Goal: Contribute content

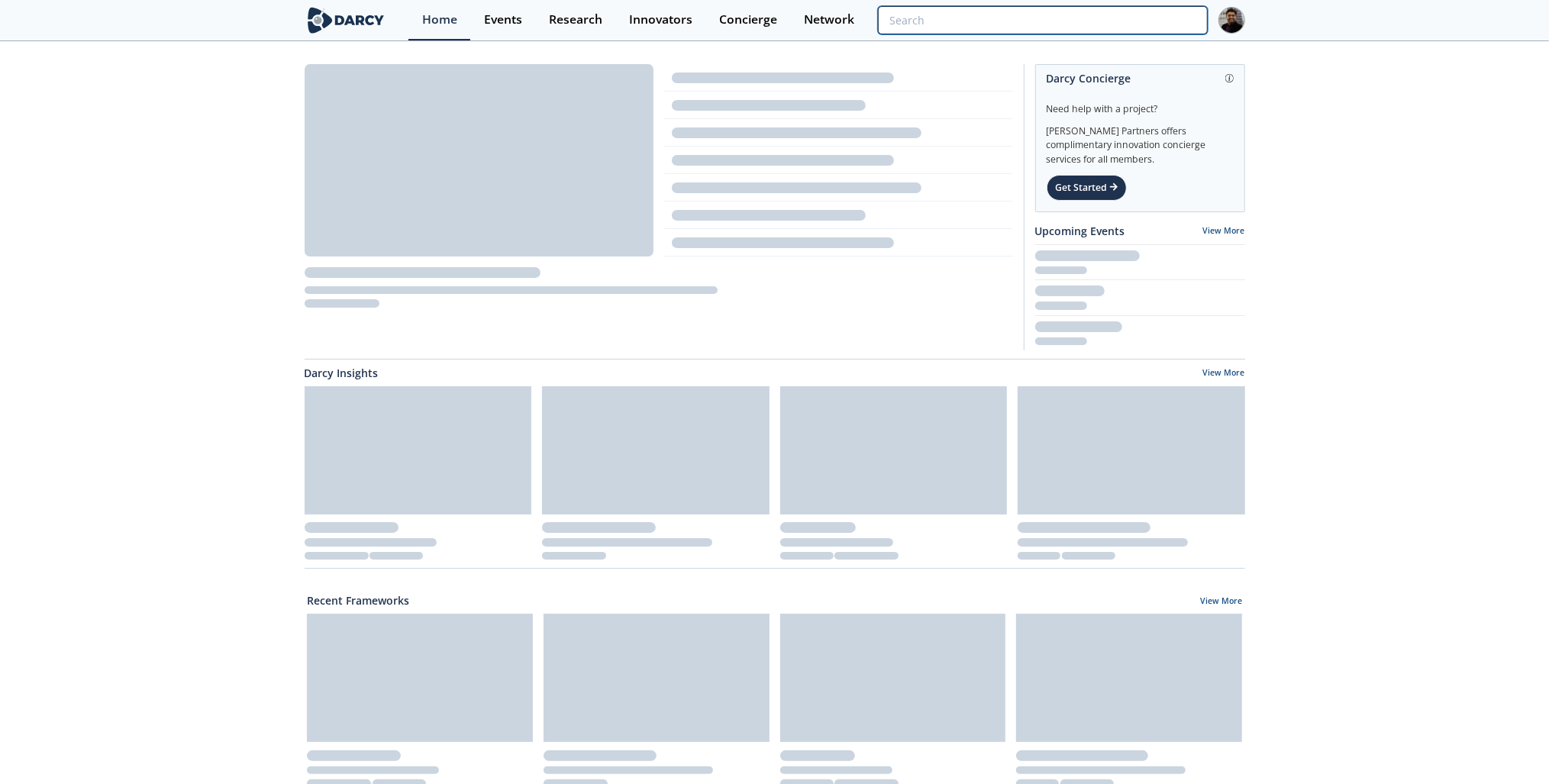
click at [1125, 17] on input "search" at bounding box center [1043, 20] width 329 height 28
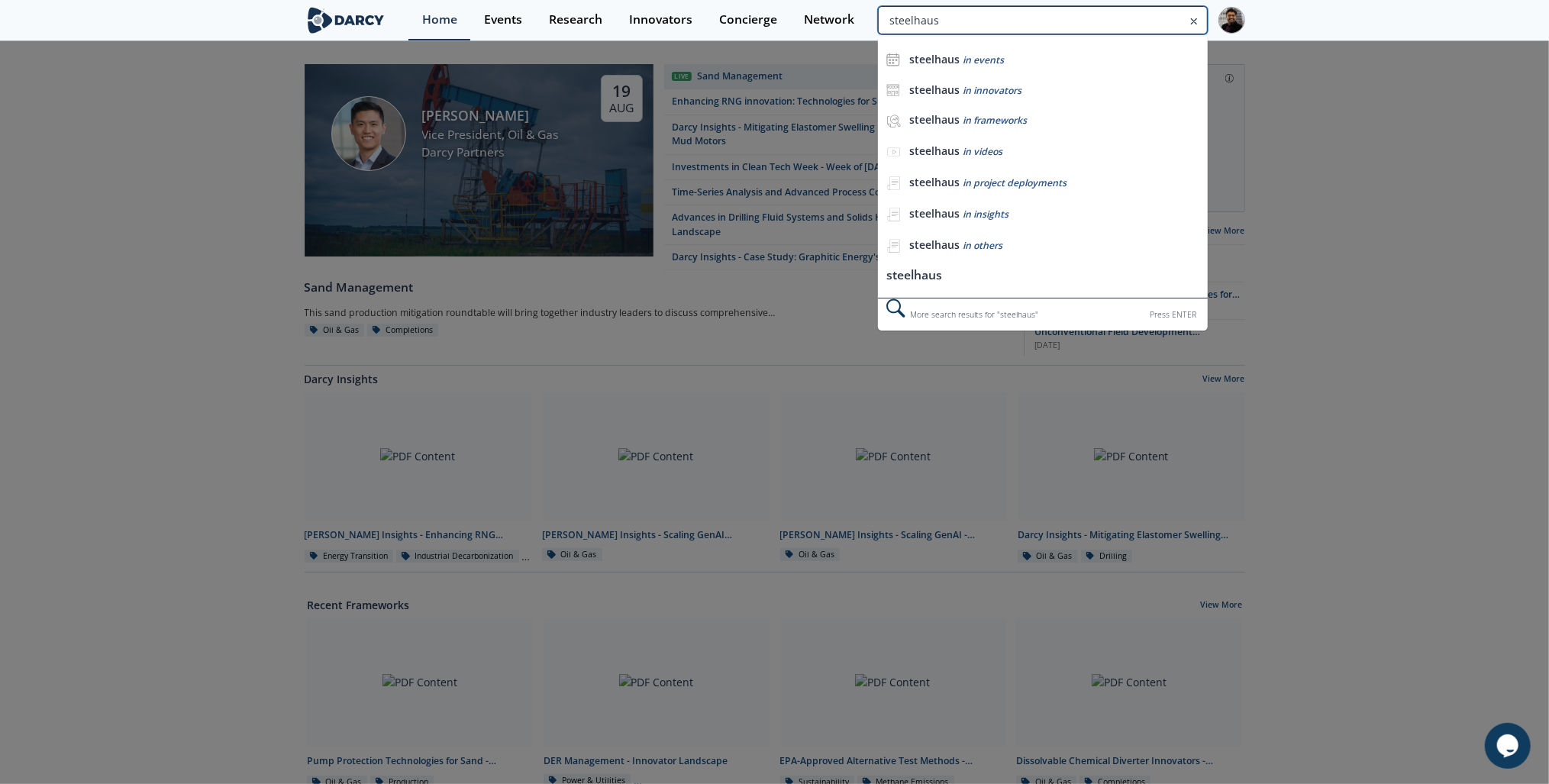
type input "steelhaus"
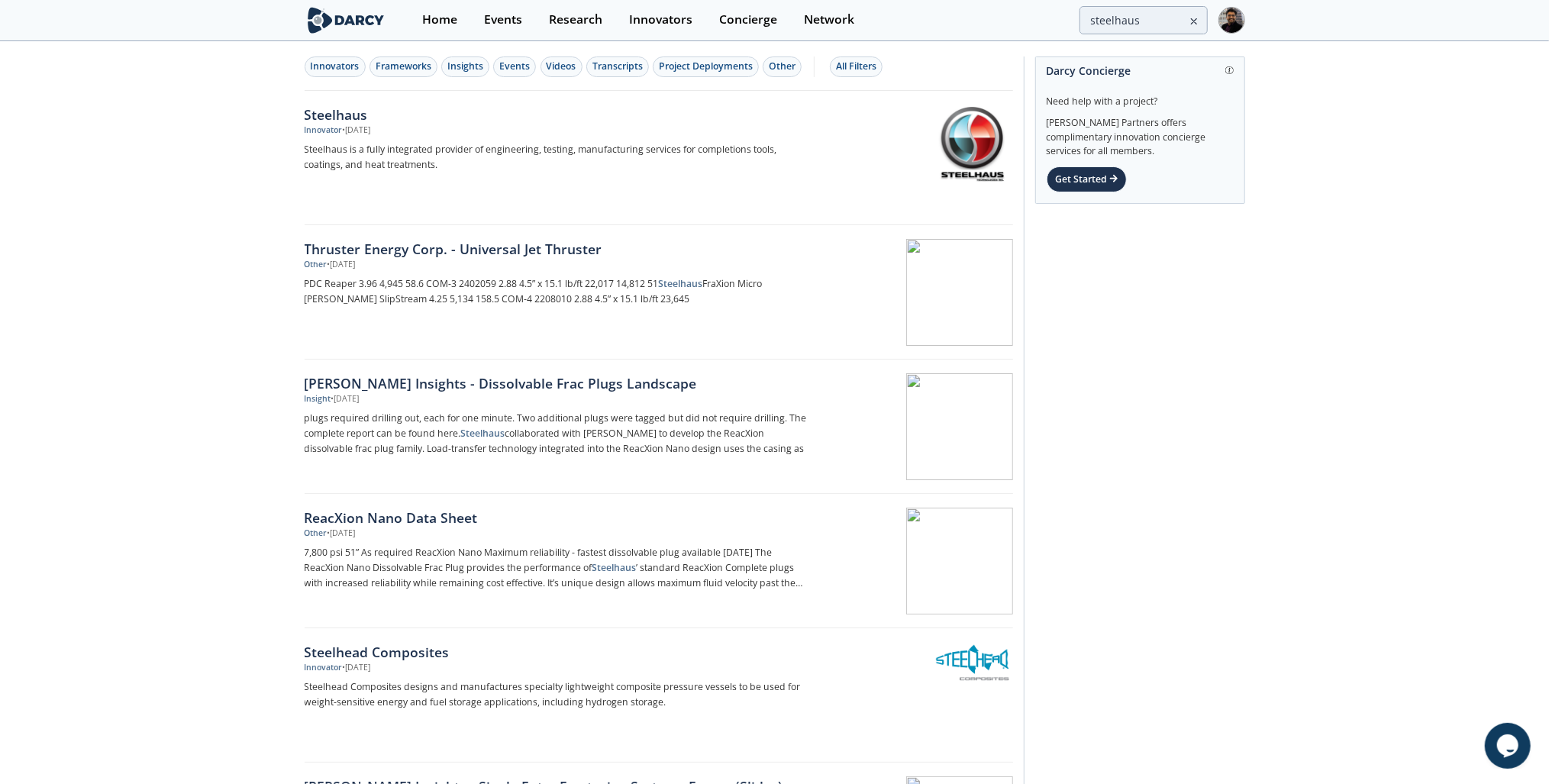
click at [559, 143] on p "Steelhaus is a fully integrated provider of engineering, testing, manufacturing…" at bounding box center [558, 157] width 506 height 31
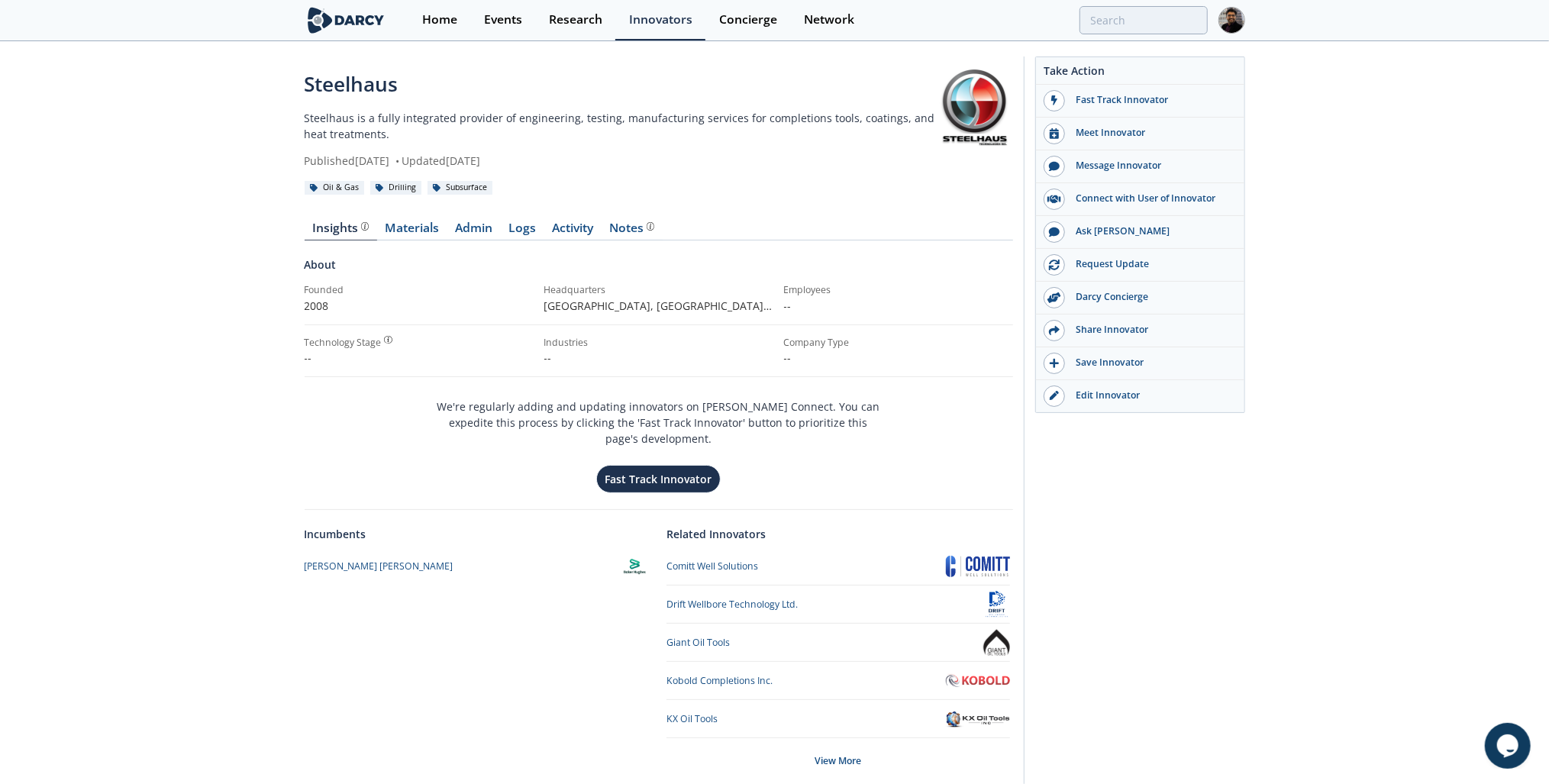
click at [428, 228] on link "Materials" at bounding box center [412, 231] width 70 height 18
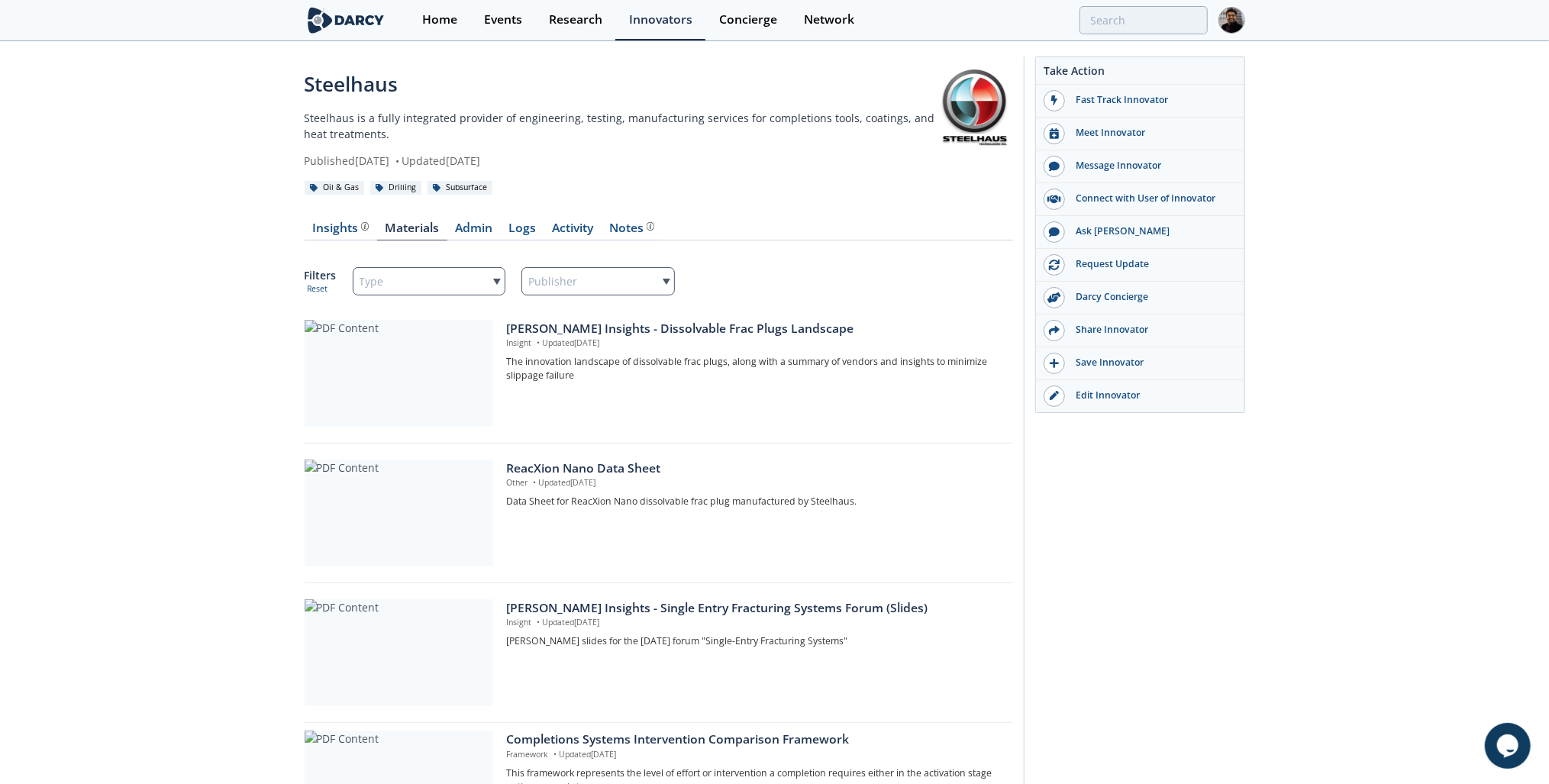
click at [439, 283] on div "Type" at bounding box center [429, 281] width 153 height 28
click at [476, 228] on link "Admin" at bounding box center [474, 231] width 54 height 18
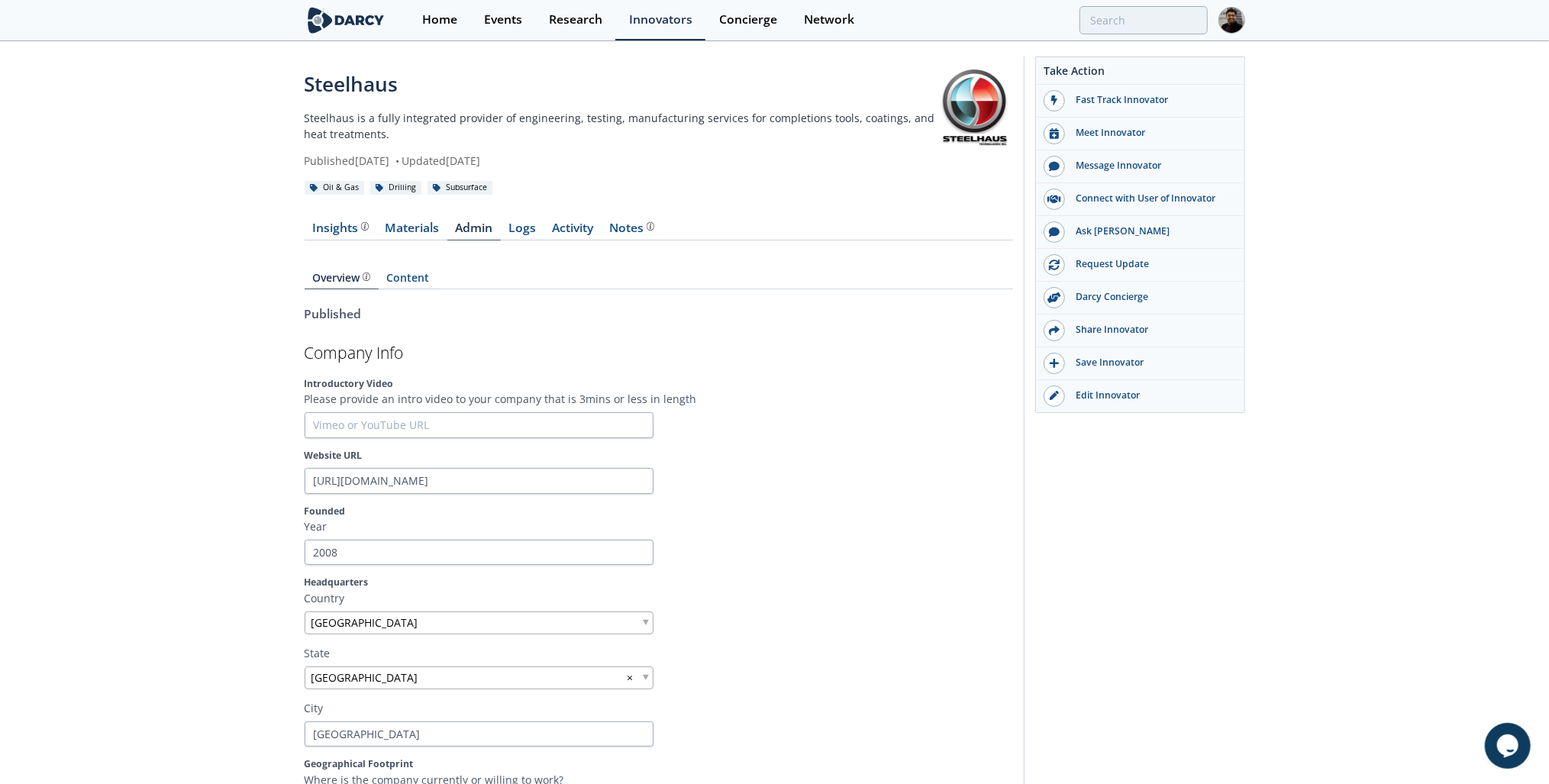
click at [408, 281] on link "Content" at bounding box center [408, 281] width 59 height 17
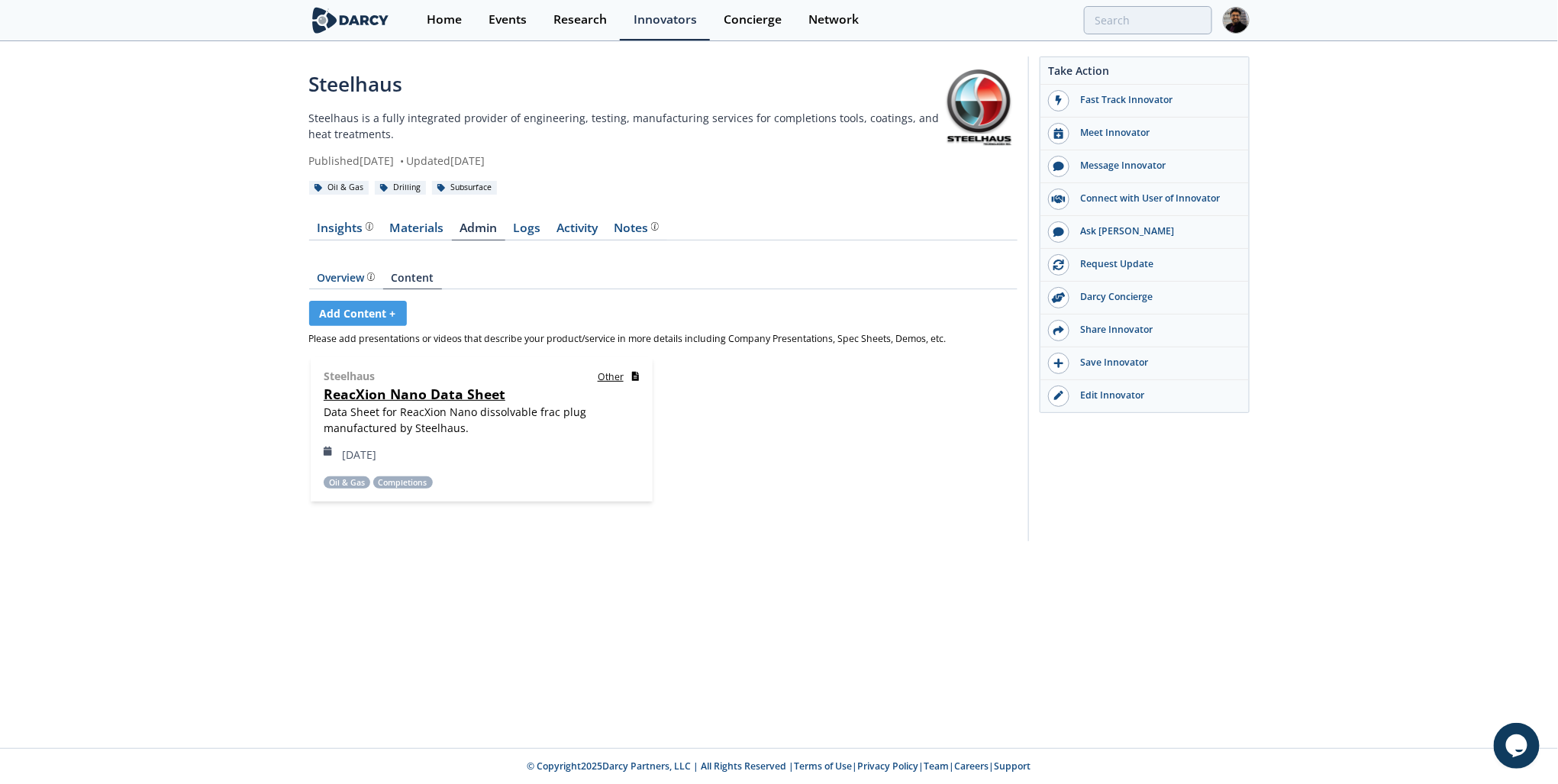
click at [371, 299] on div "Overview Content Add Content + Please add presentations or videos that describe…" at bounding box center [663, 394] width 709 height 285
click at [383, 310] on link "Add Content +" at bounding box center [358, 313] width 98 height 25
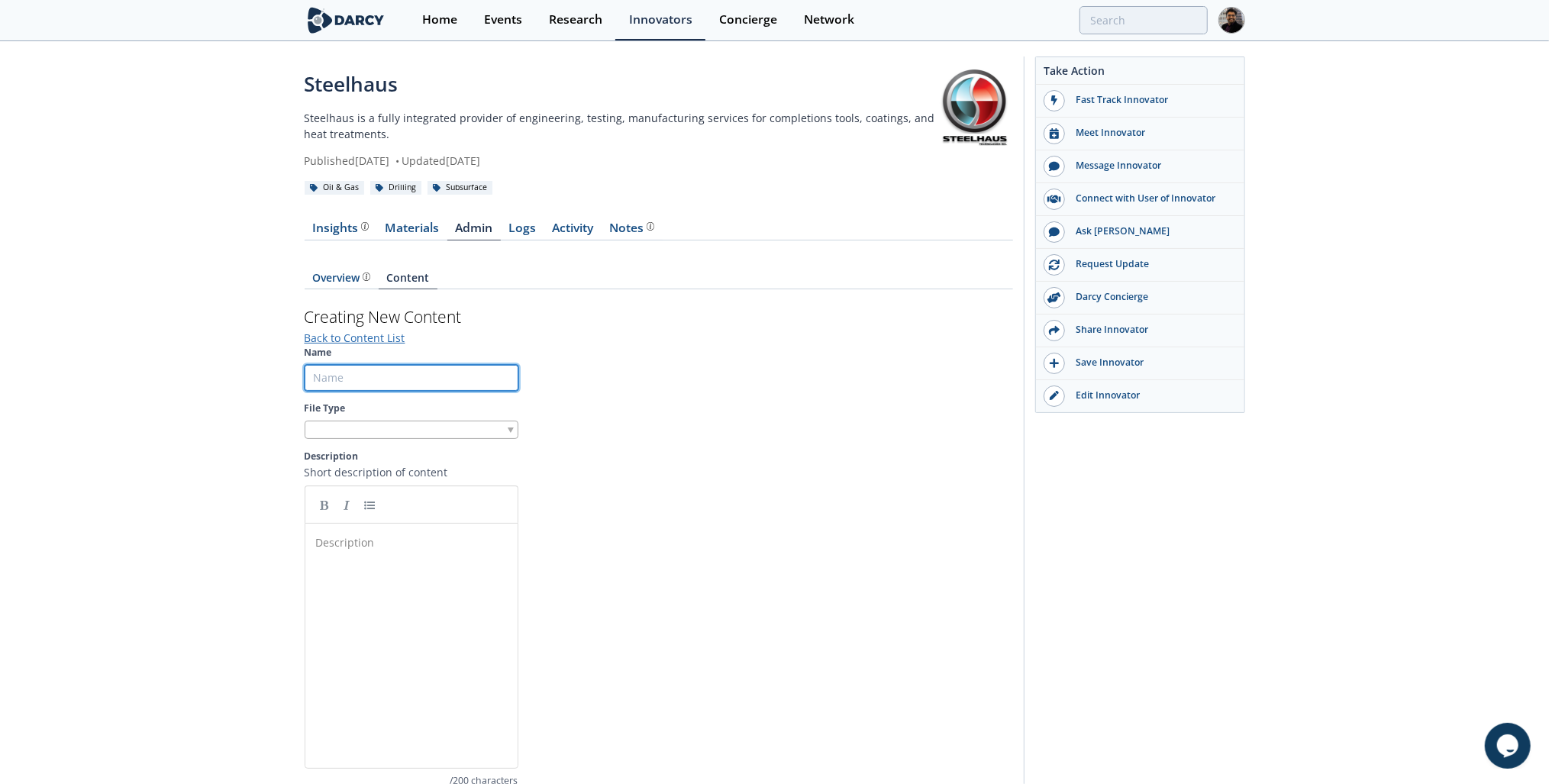
click at [401, 385] on input "Name" at bounding box center [411, 377] width 214 height 26
type input "S"
type input "CT Sleeve Info"
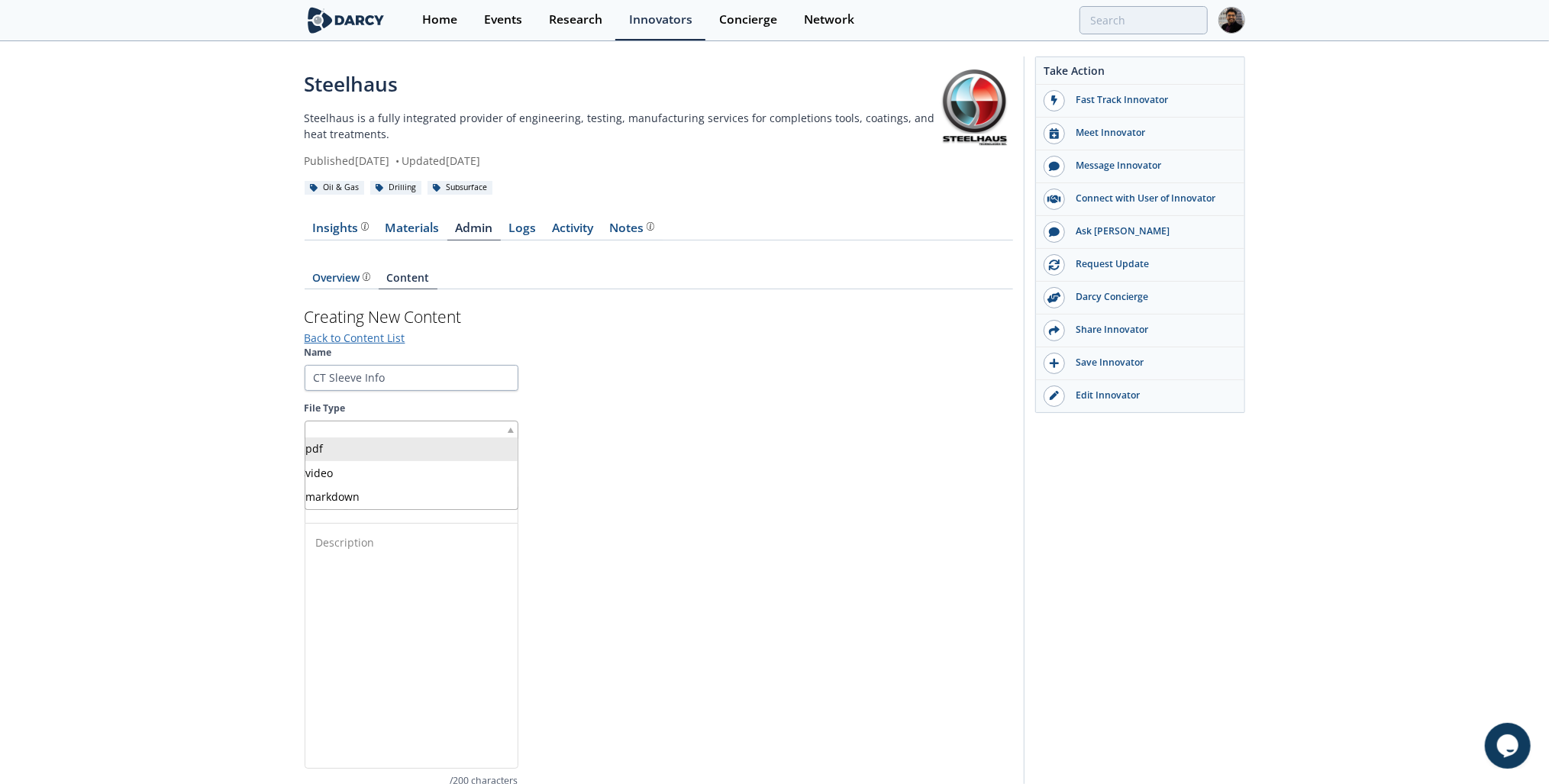
click at [471, 423] on div at bounding box center [411, 430] width 214 height 19
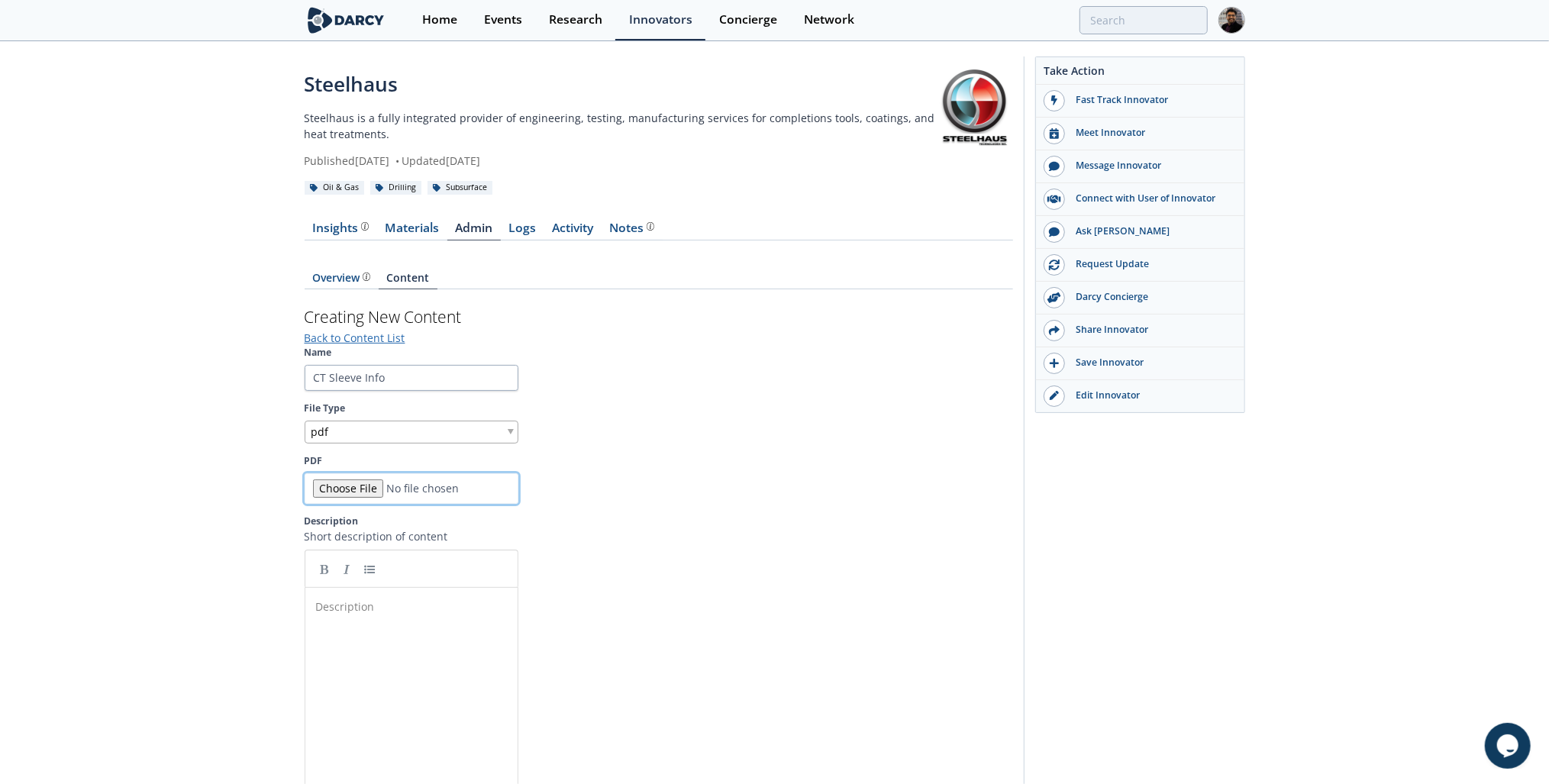
click at [357, 492] on input "PDF" at bounding box center [411, 488] width 214 height 31
type input "C:\fakepath\Steelhaus CT Sleeve.pdf"
click at [403, 617] on div "Description ​" at bounding box center [423, 720] width 220 height 252
click at [418, 605] on pre "​" at bounding box center [416, 606] width 206 height 16
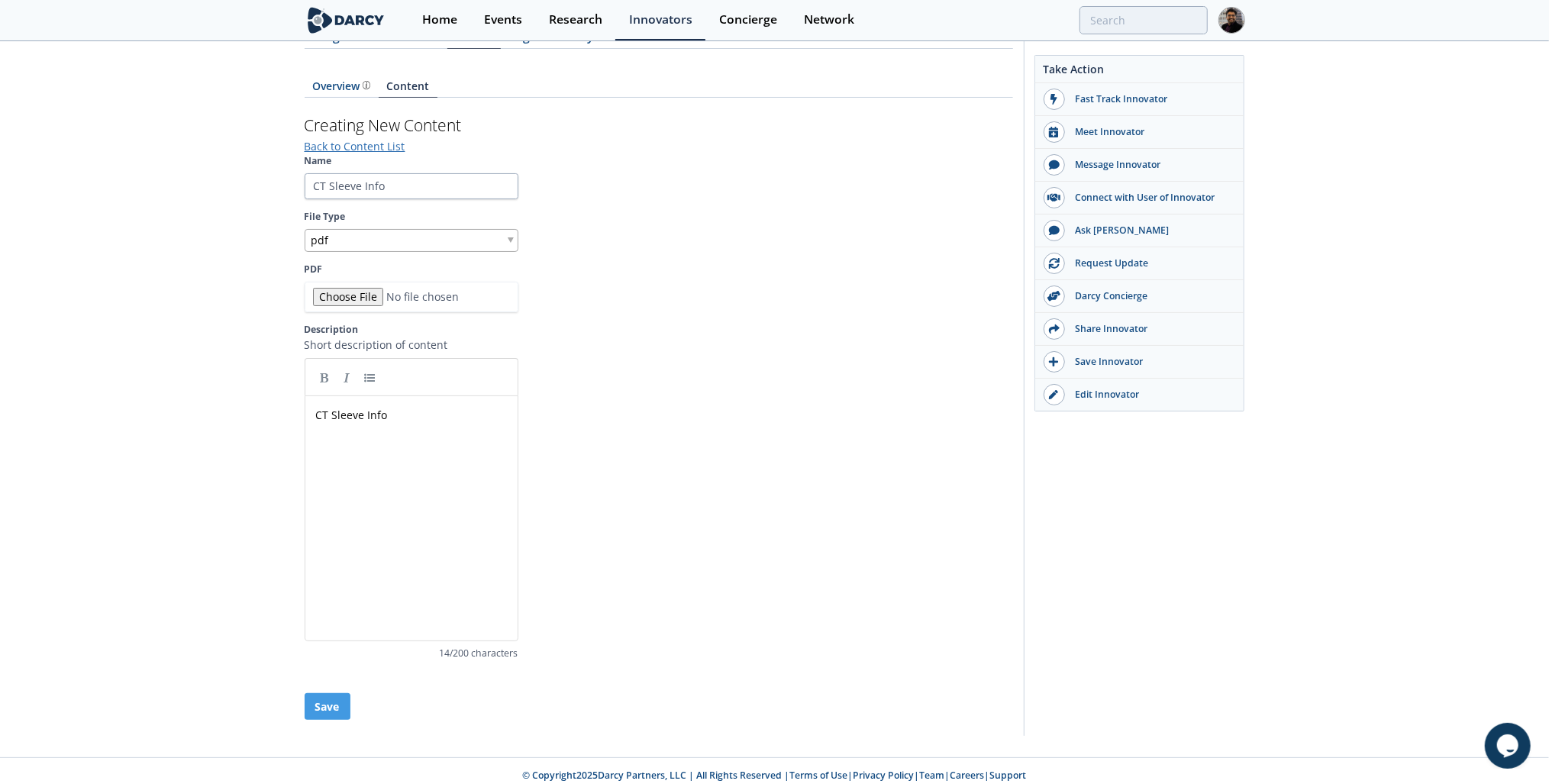
scroll to position [194, 0]
click at [364, 178] on input "CT Sleeve Info" at bounding box center [411, 183] width 214 height 26
click at [365, 178] on input "CT Sleeve Info" at bounding box center [411, 183] width 214 height 26
type input "Frac Sleeve Overview"
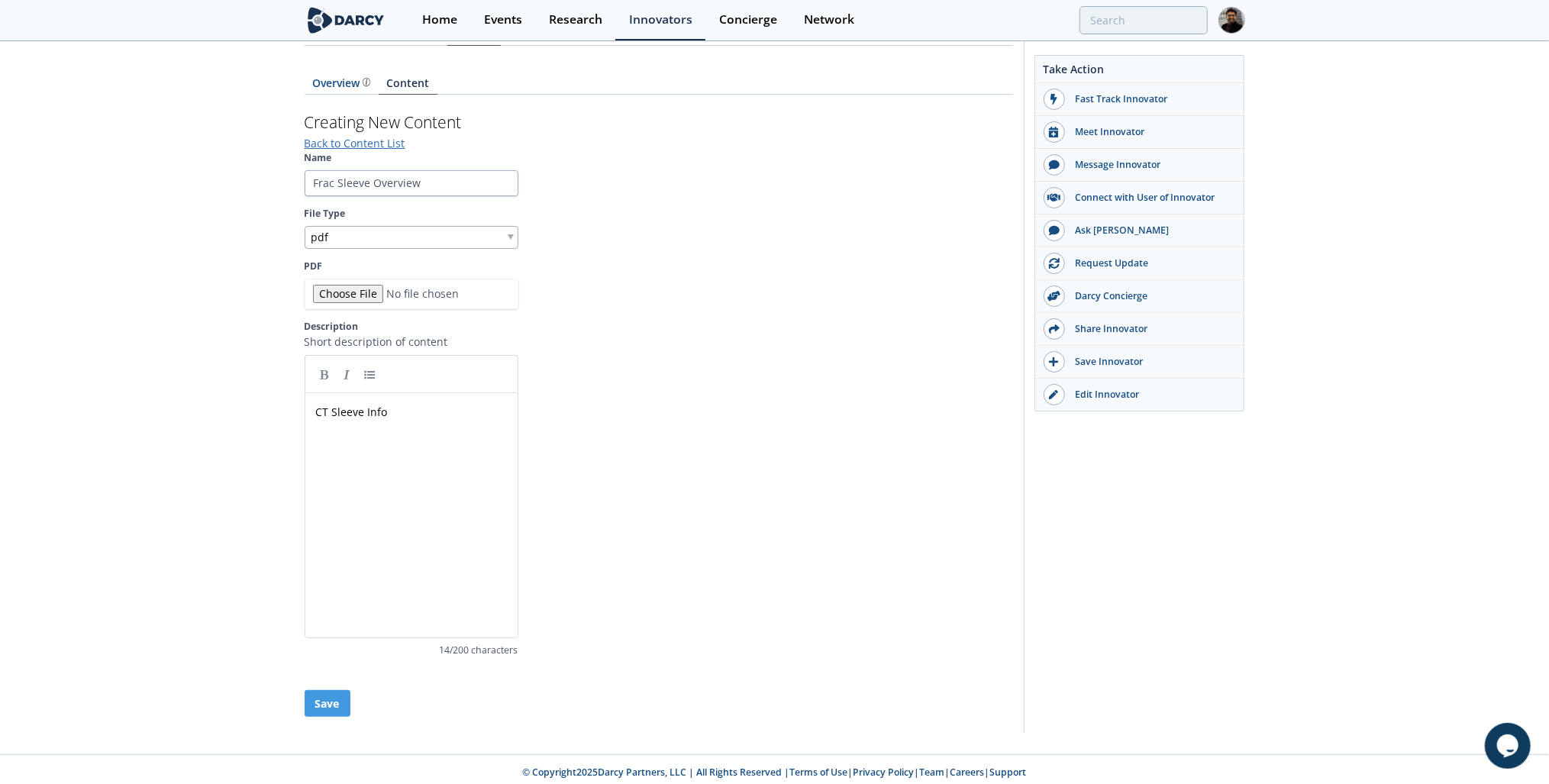
type textarea "CT"
click at [379, 410] on span "Frac Sleeve Info" at bounding box center [355, 411] width 77 height 15
type textarea "Info"
click at [337, 695] on button "Save" at bounding box center [328, 703] width 46 height 27
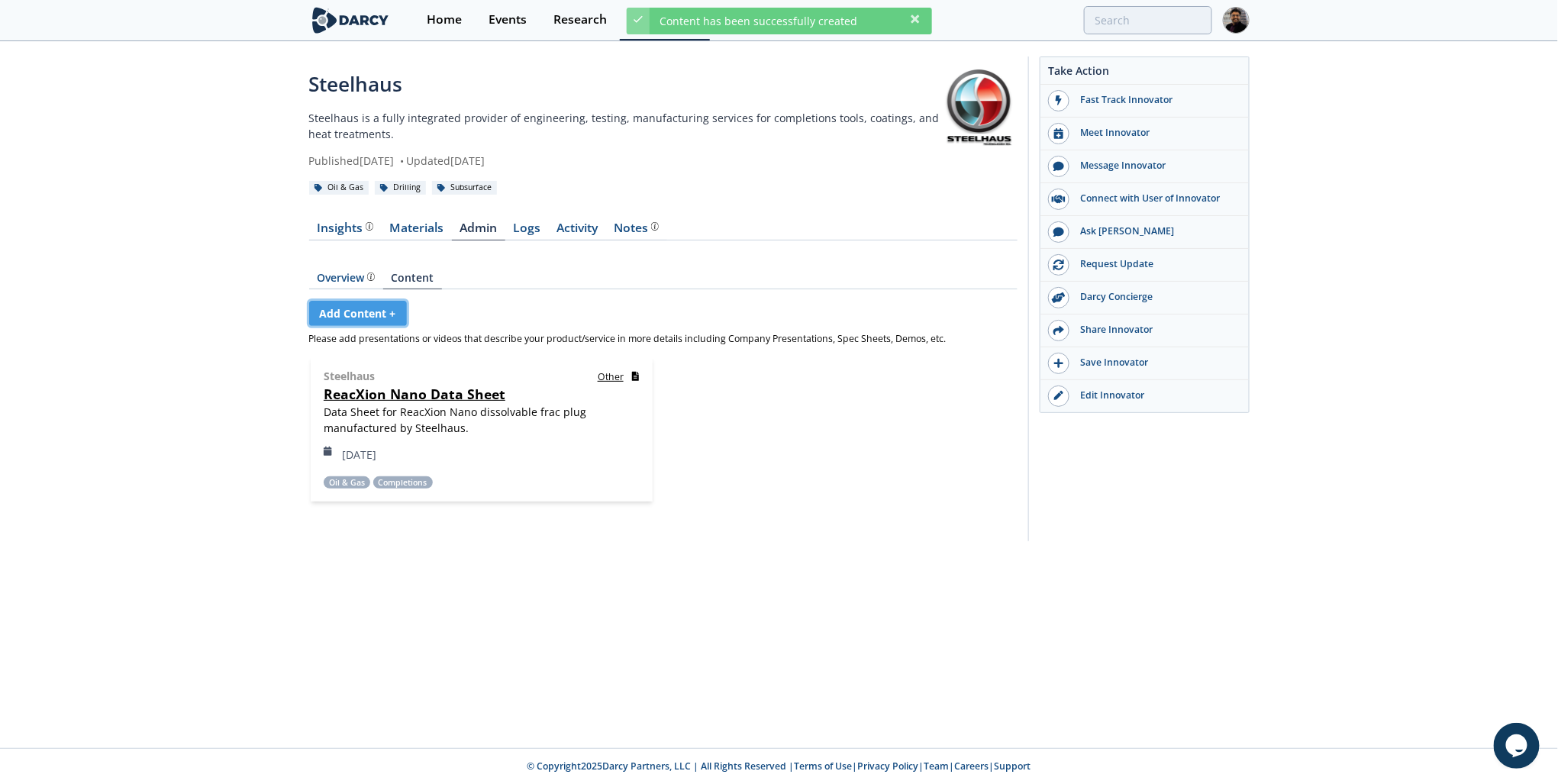
click at [332, 312] on link "Add Content +" at bounding box center [358, 313] width 98 height 25
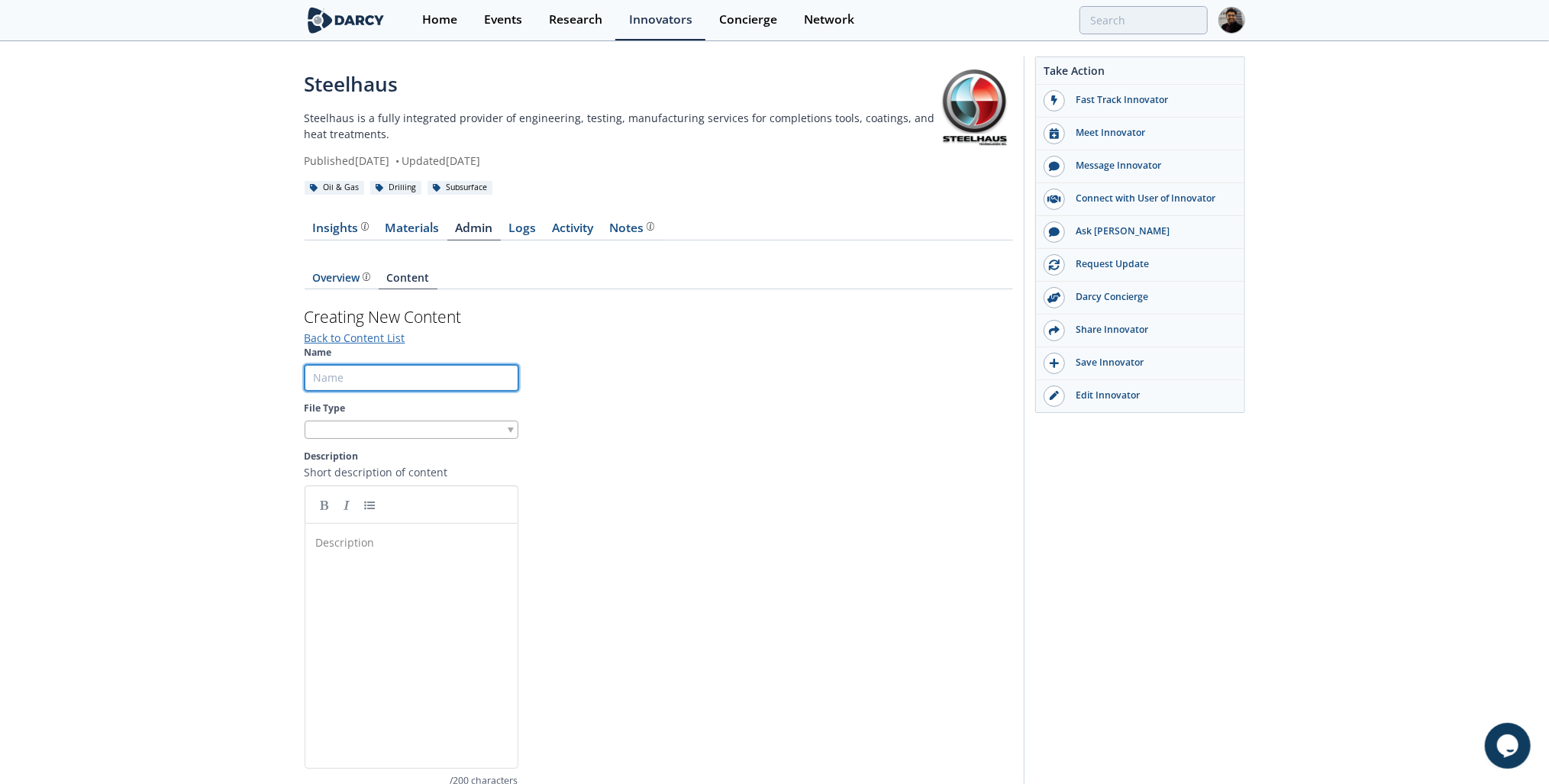
click at [375, 368] on input "Name" at bounding box center [411, 377] width 214 height 26
type input "Frac Sleeve Video"
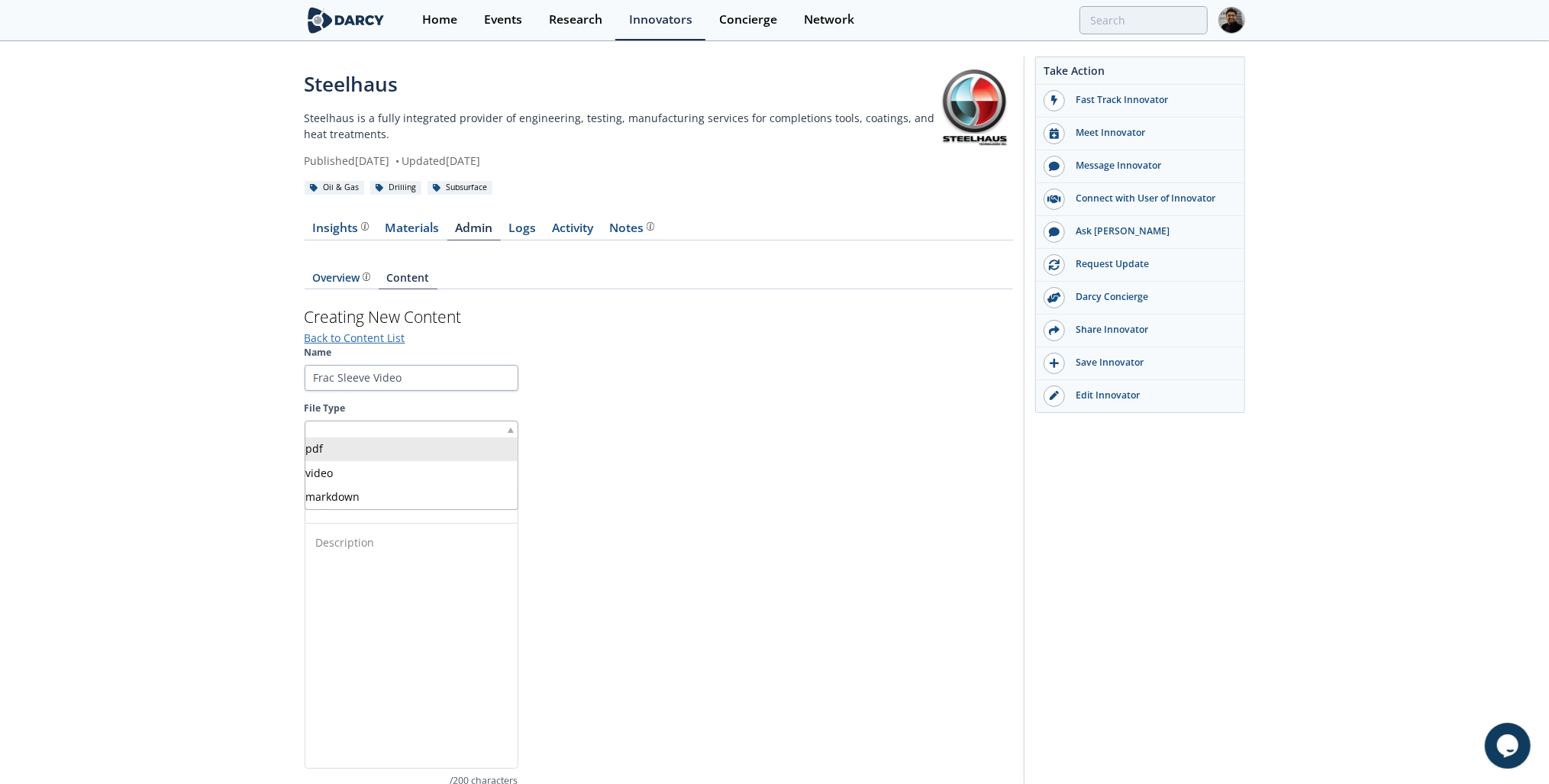
click at [466, 429] on div at bounding box center [411, 430] width 214 height 19
click at [451, 464] on label "Video Type" at bounding box center [411, 461] width 214 height 14
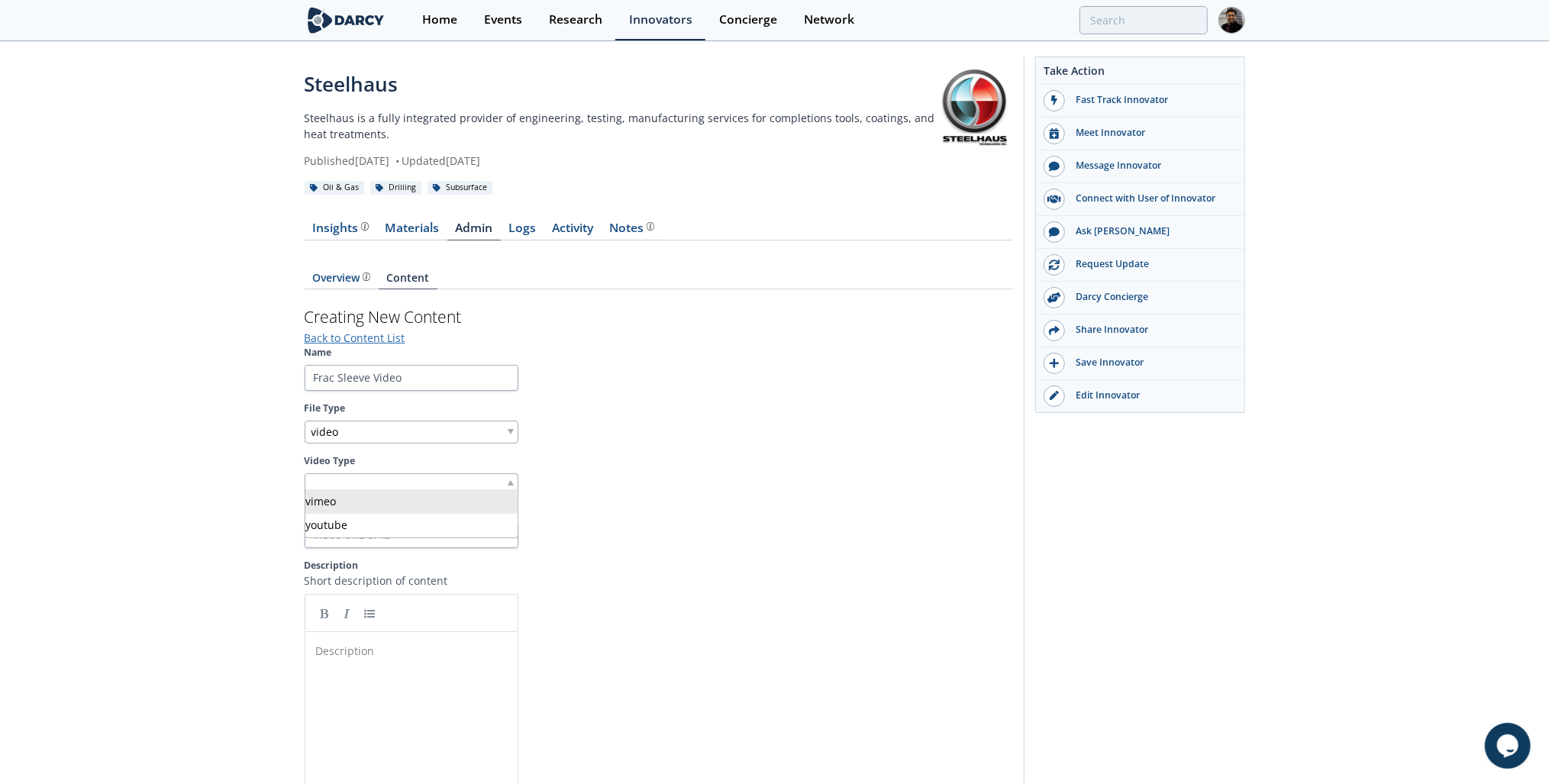
click at [446, 484] on div at bounding box center [411, 482] width 214 height 19
click at [424, 528] on input "URL" at bounding box center [411, 540] width 214 height 26
paste input "[URL][DOMAIN_NAME]"
type input "[URL][DOMAIN_NAME]"
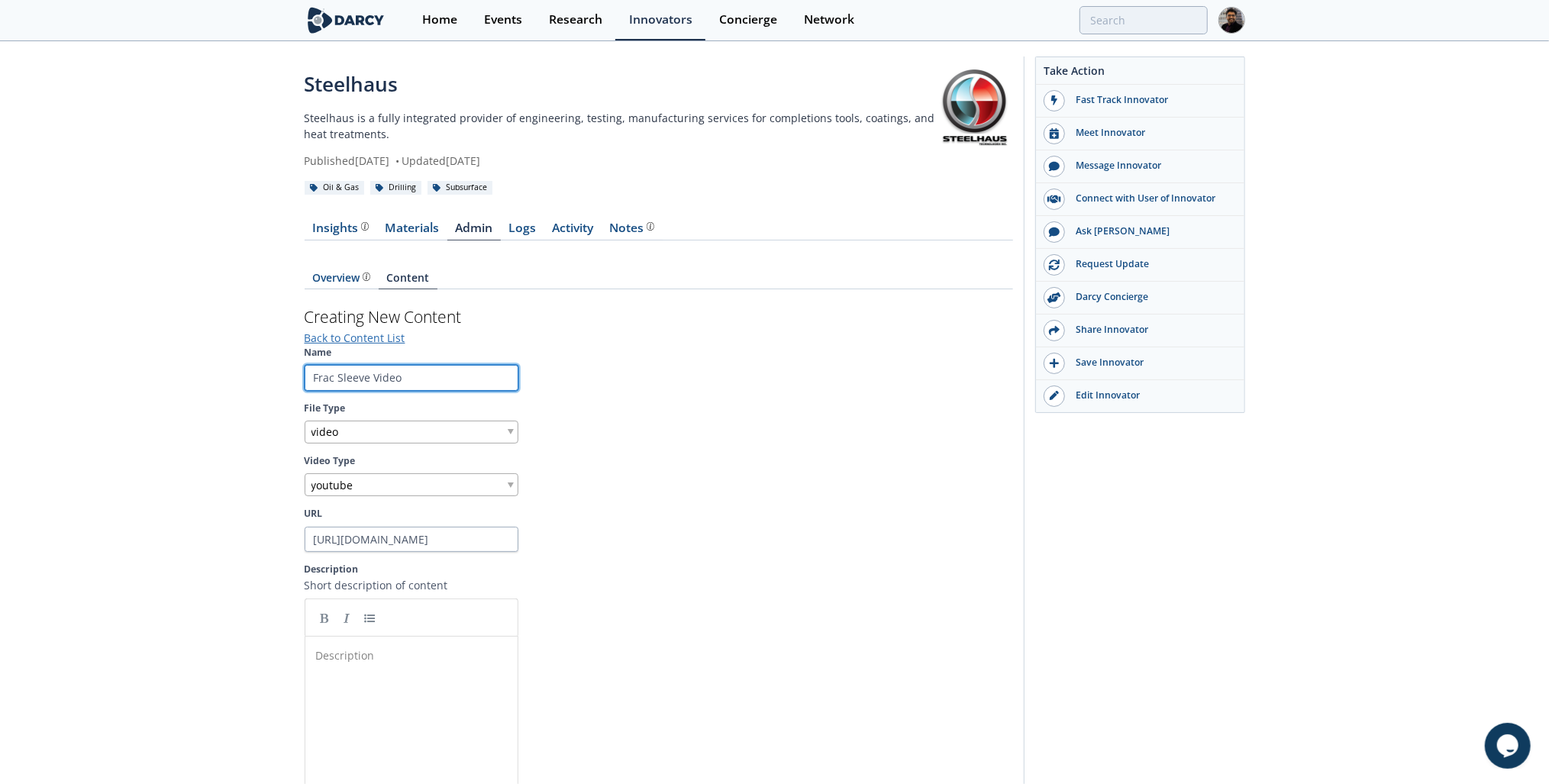
click at [382, 368] on input "Frac Sleeve Video" at bounding box center [411, 377] width 214 height 26
click at [418, 663] on div "Description ​" at bounding box center [423, 769] width 220 height 252
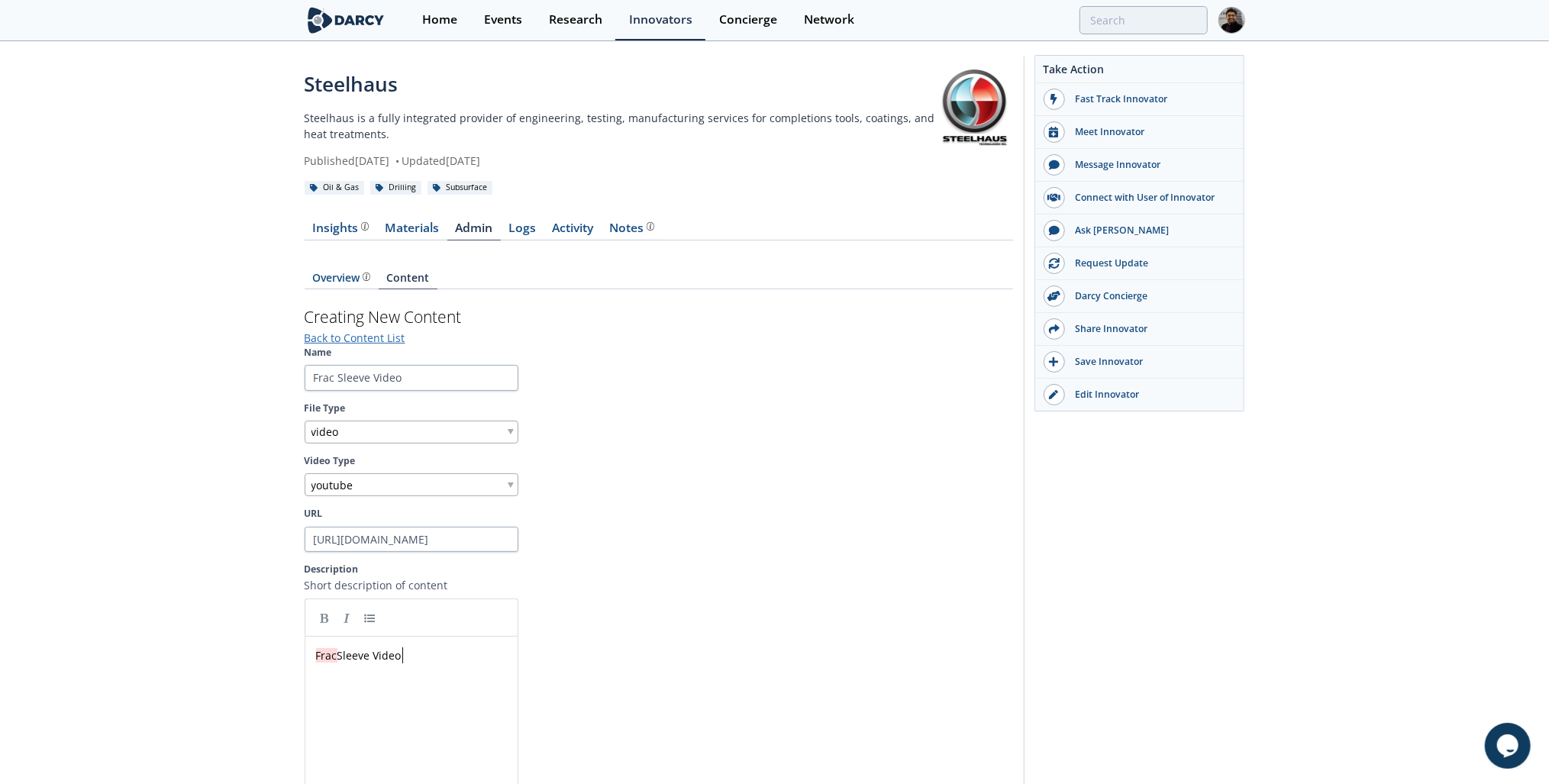
scroll to position [243, 0]
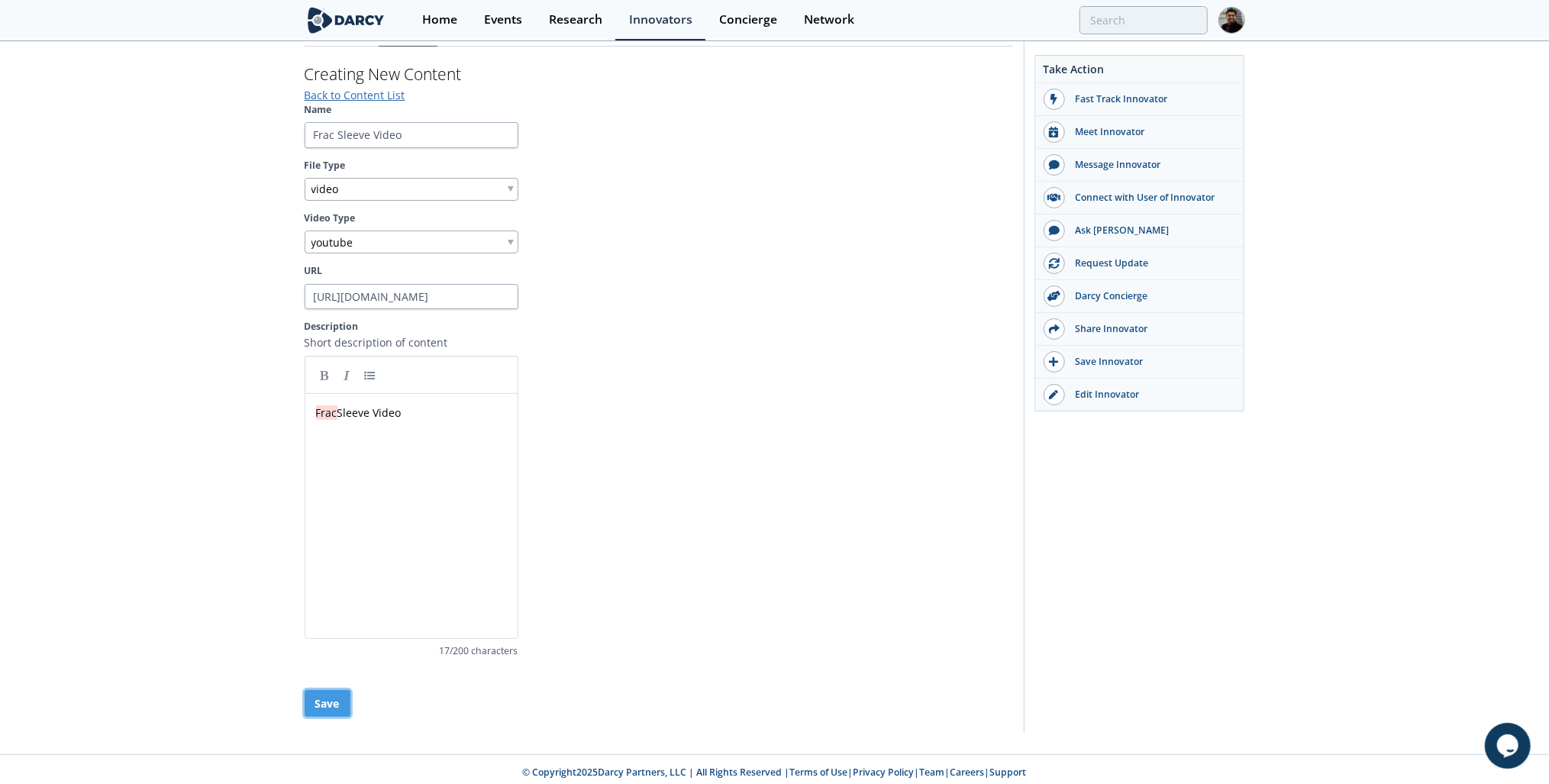
click at [332, 690] on button "Save" at bounding box center [328, 703] width 46 height 27
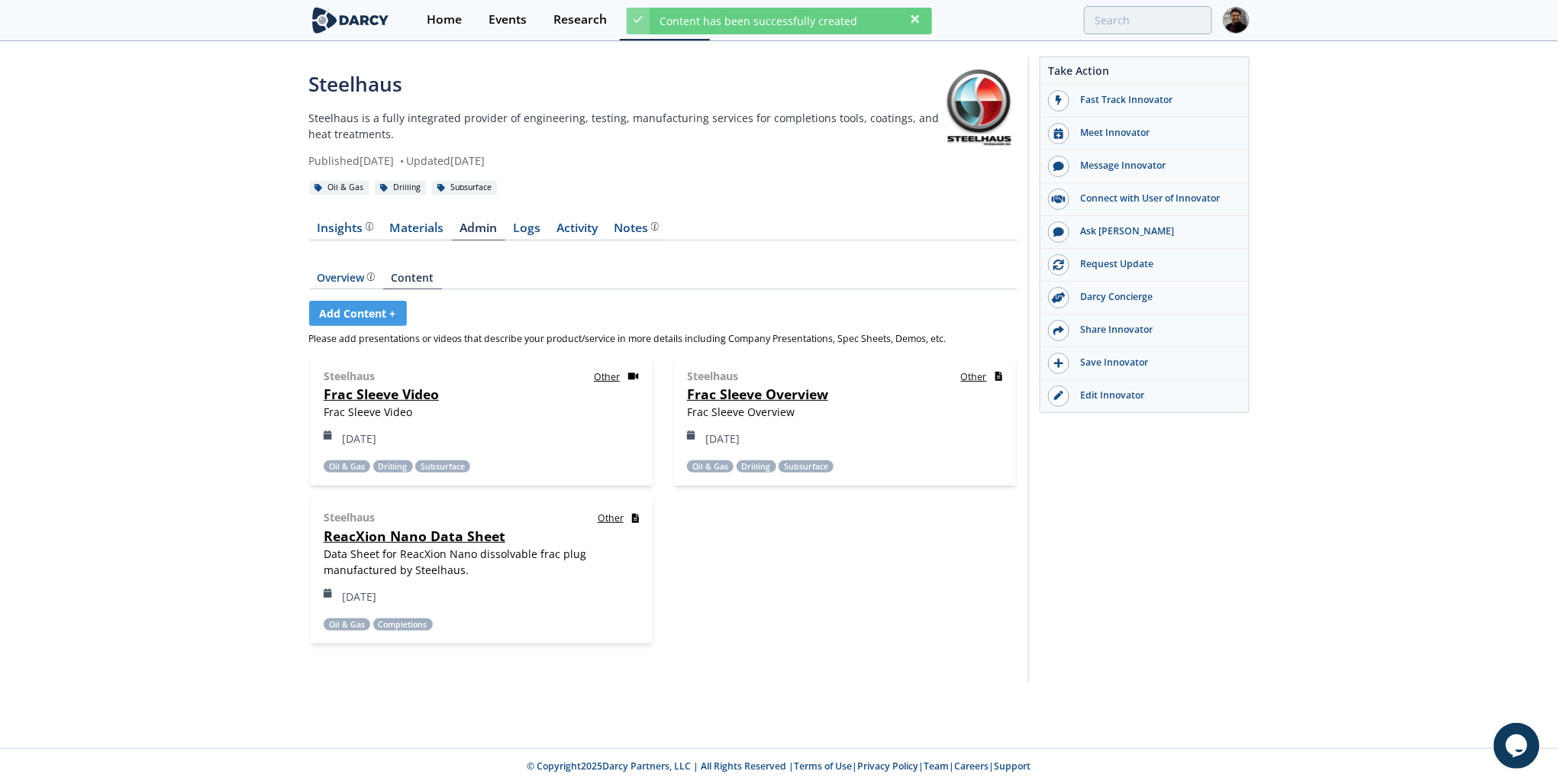
click at [434, 392] on link "Frac Sleeve Video" at bounding box center [381, 394] width 116 height 18
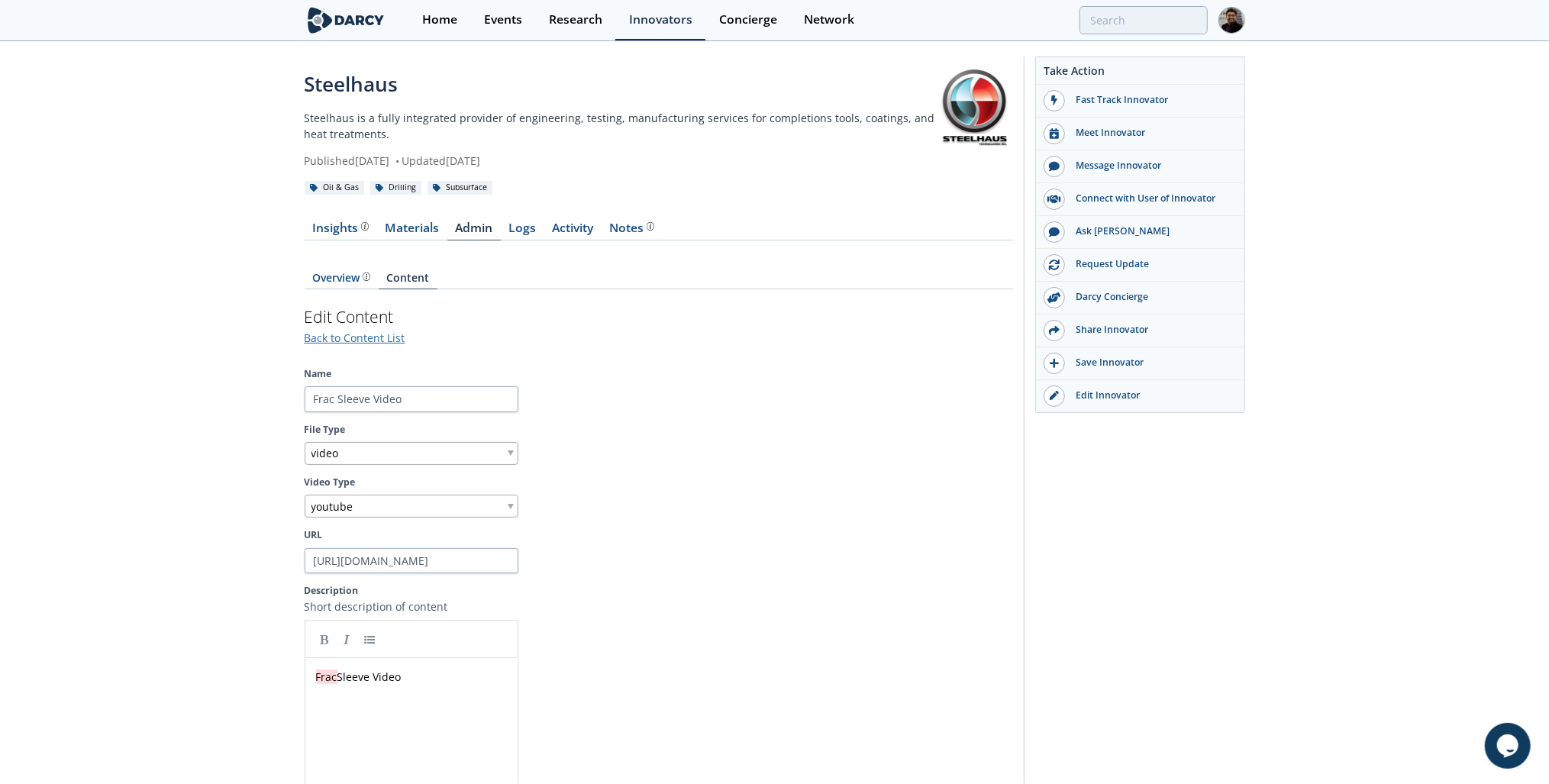
click at [420, 227] on link "Materials" at bounding box center [412, 231] width 70 height 18
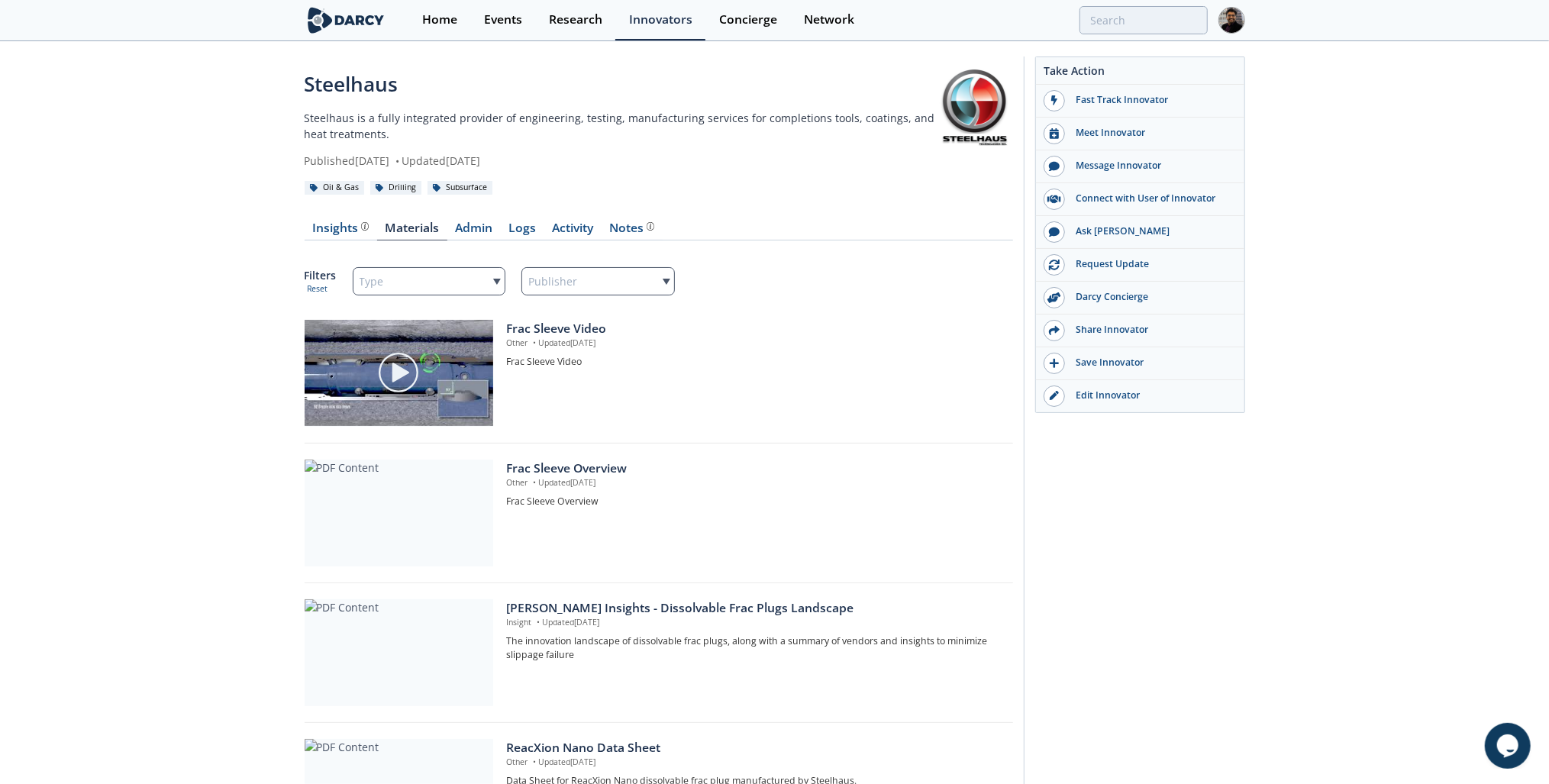
click at [414, 374] on img at bounding box center [398, 372] width 43 height 43
